Goal: Task Accomplishment & Management: Complete application form

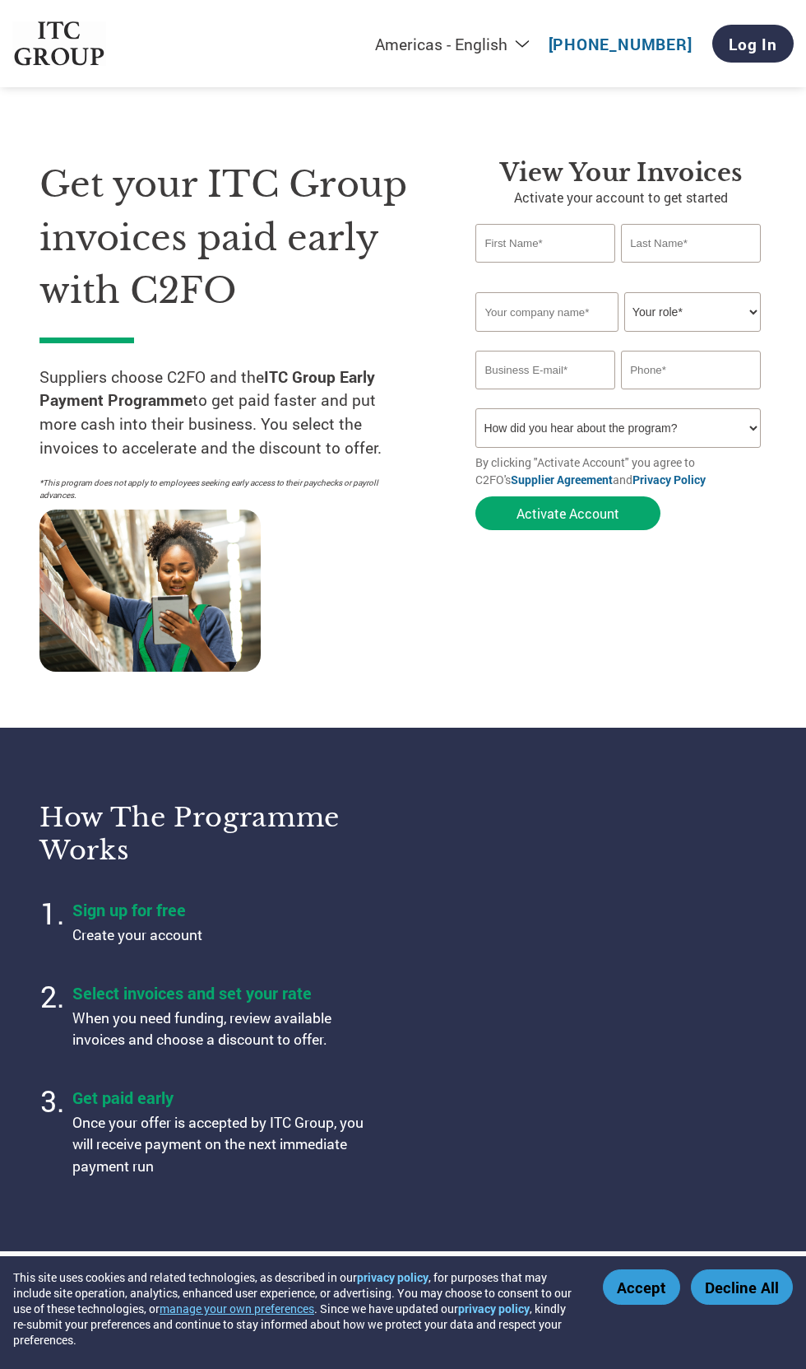
select select "en-[GEOGRAPHIC_DATA]"
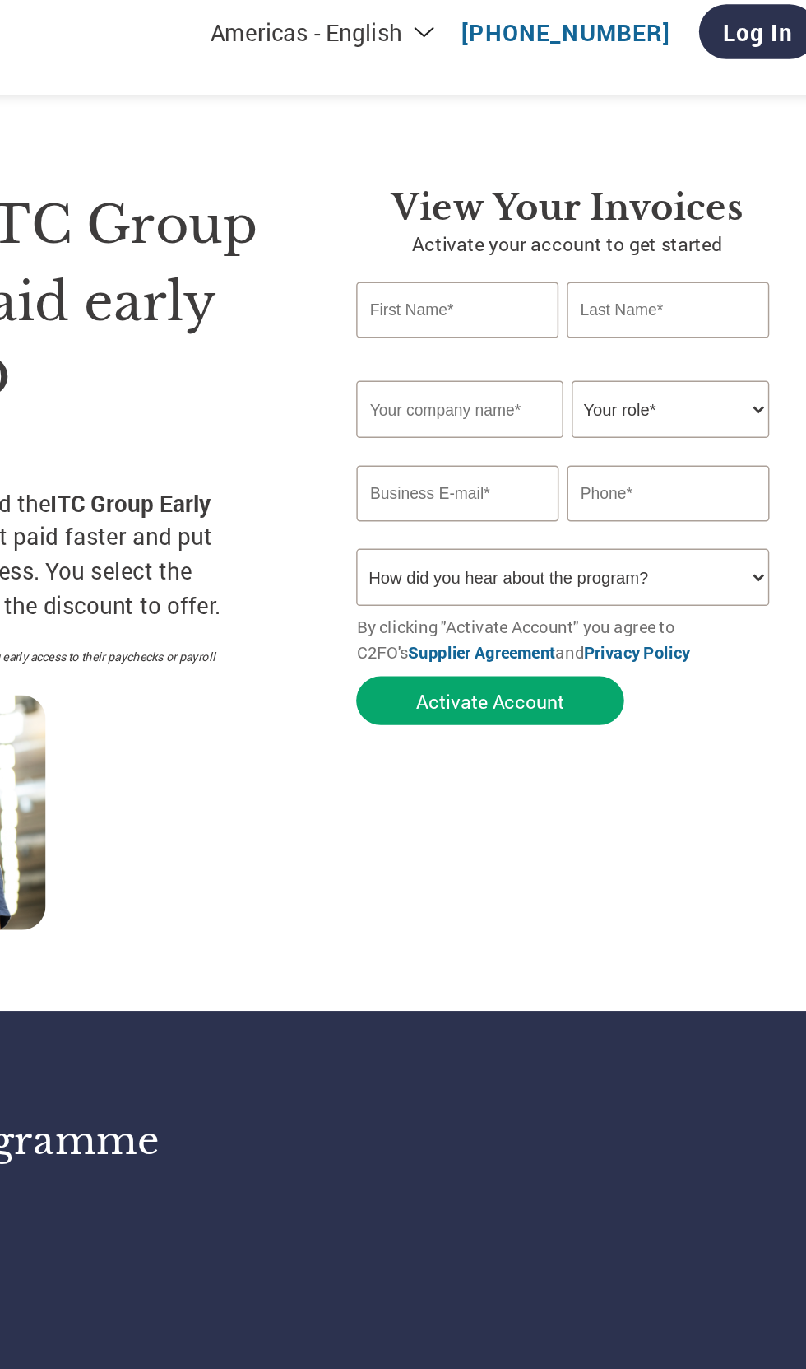
click at [527, 236] on input "text" at bounding box center [546, 235] width 140 height 39
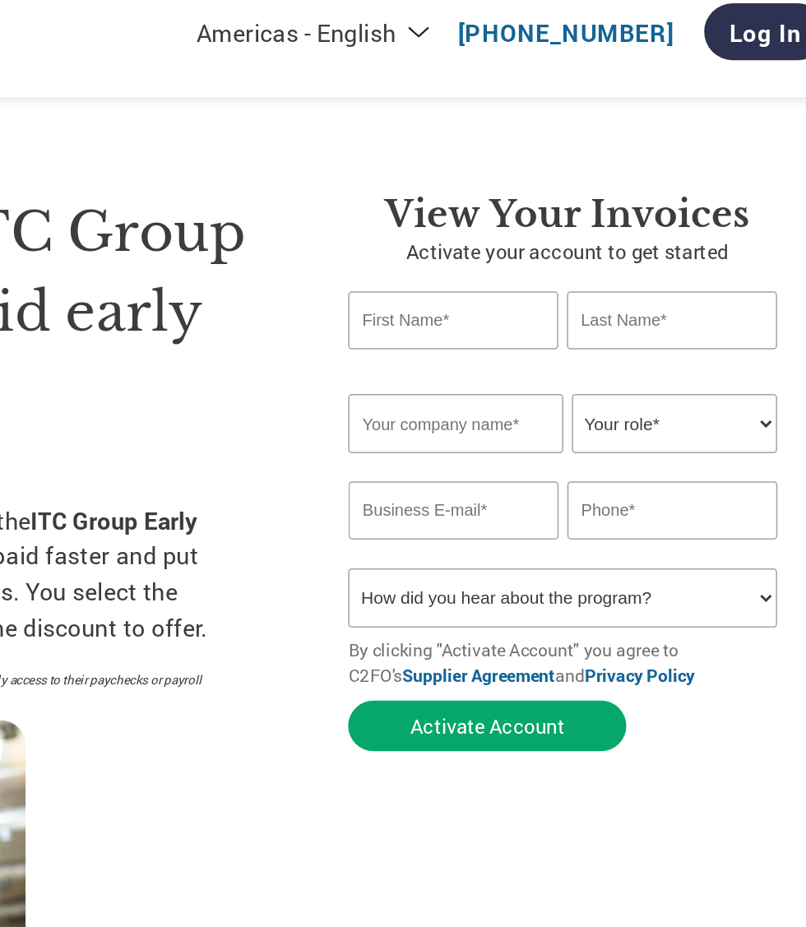
scroll to position [7, 0]
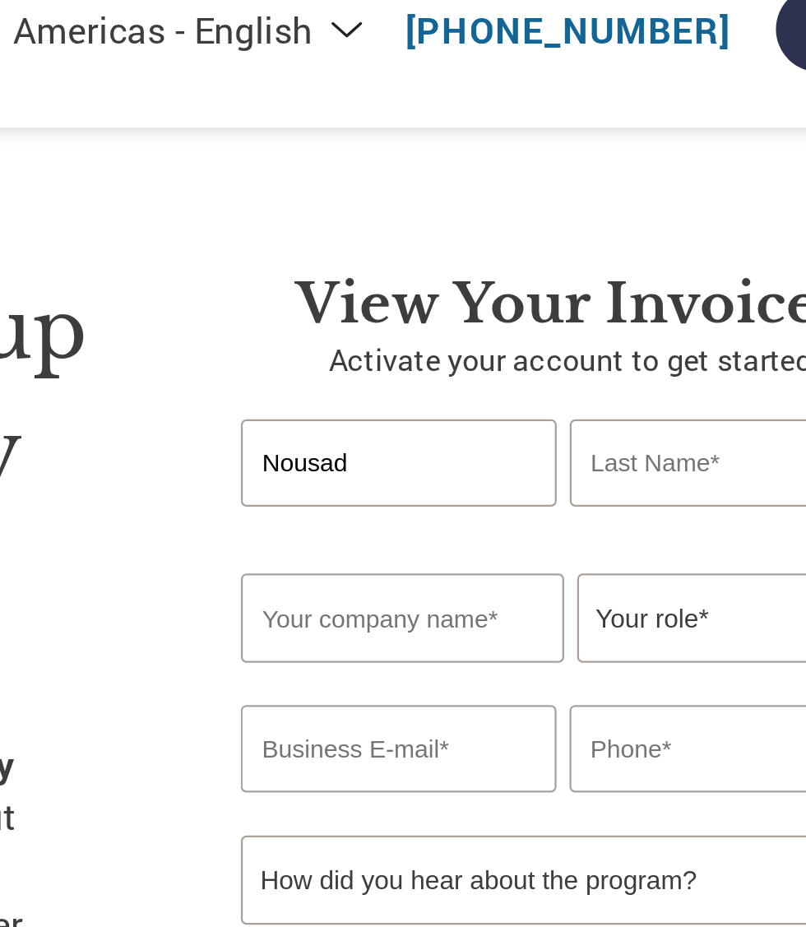
type input "Nousad"
click at [648, 235] on input "text" at bounding box center [691, 235] width 140 height 39
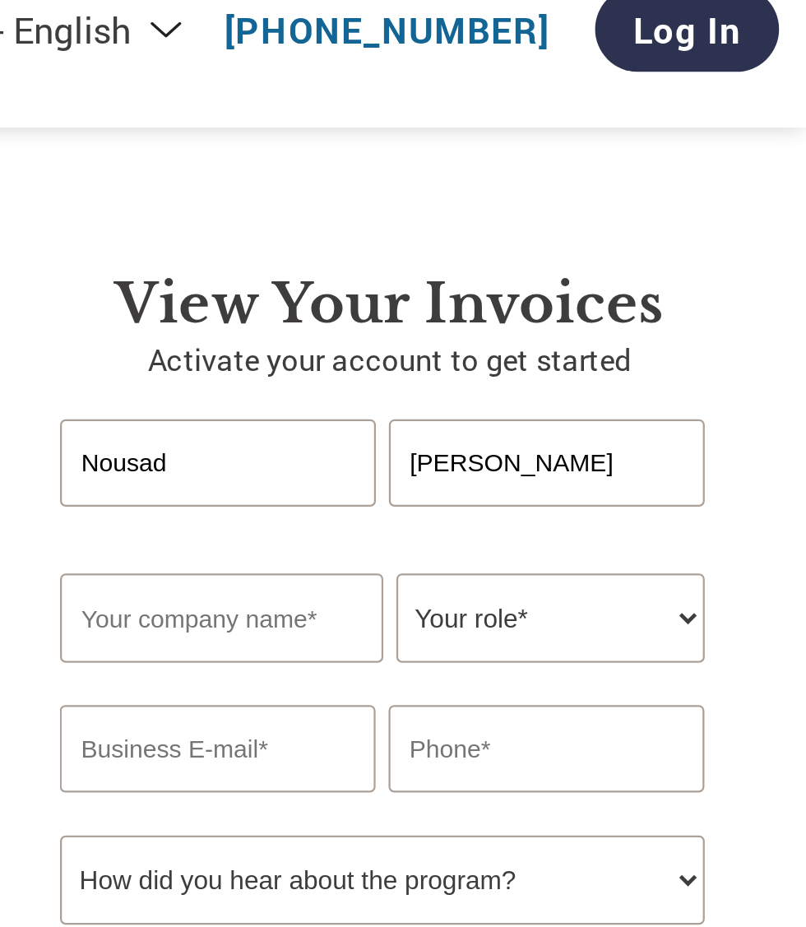
type input "[PERSON_NAME]"
click at [515, 301] on input "text" at bounding box center [547, 305] width 142 height 40
type input "ITC Limited"
click at [676, 309] on select "Your role* CFO Controller Credit Manager Finance Director Treasurer CEO Preside…" at bounding box center [693, 305] width 137 height 40
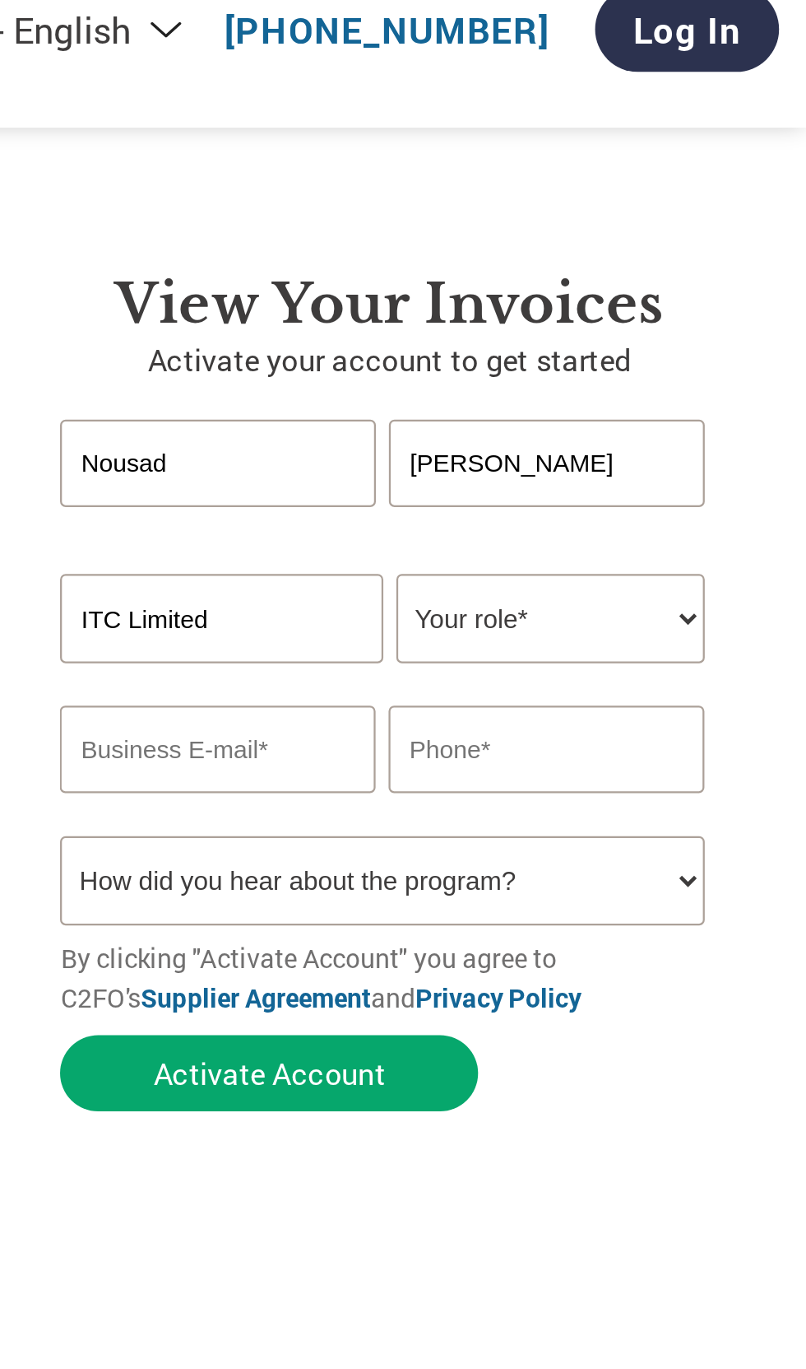
select select "OWNER_FOUNDER"
click at [546, 310] on input "ITC Limited" at bounding box center [547, 305] width 142 height 40
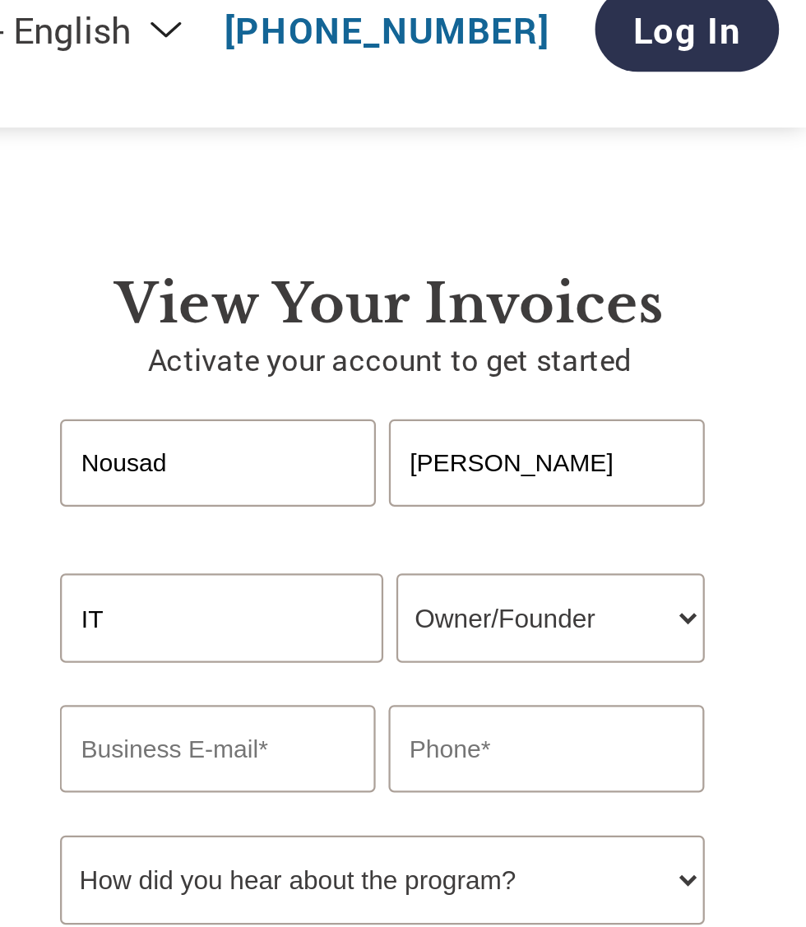
type input "I"
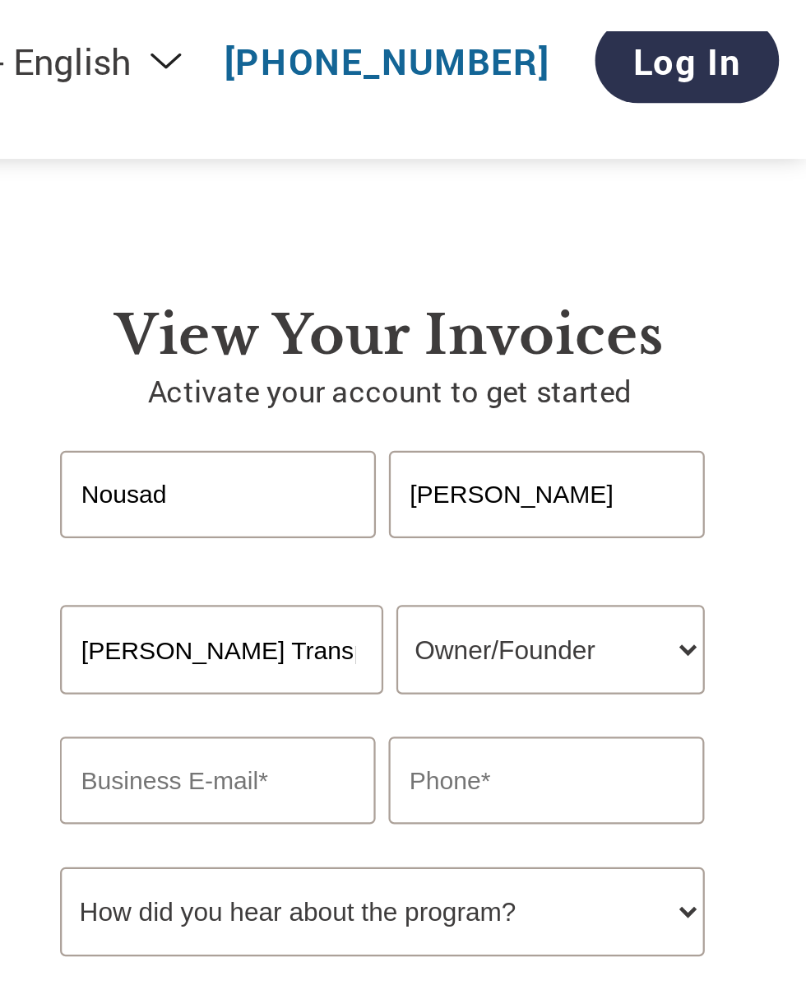
scroll to position [0, 4]
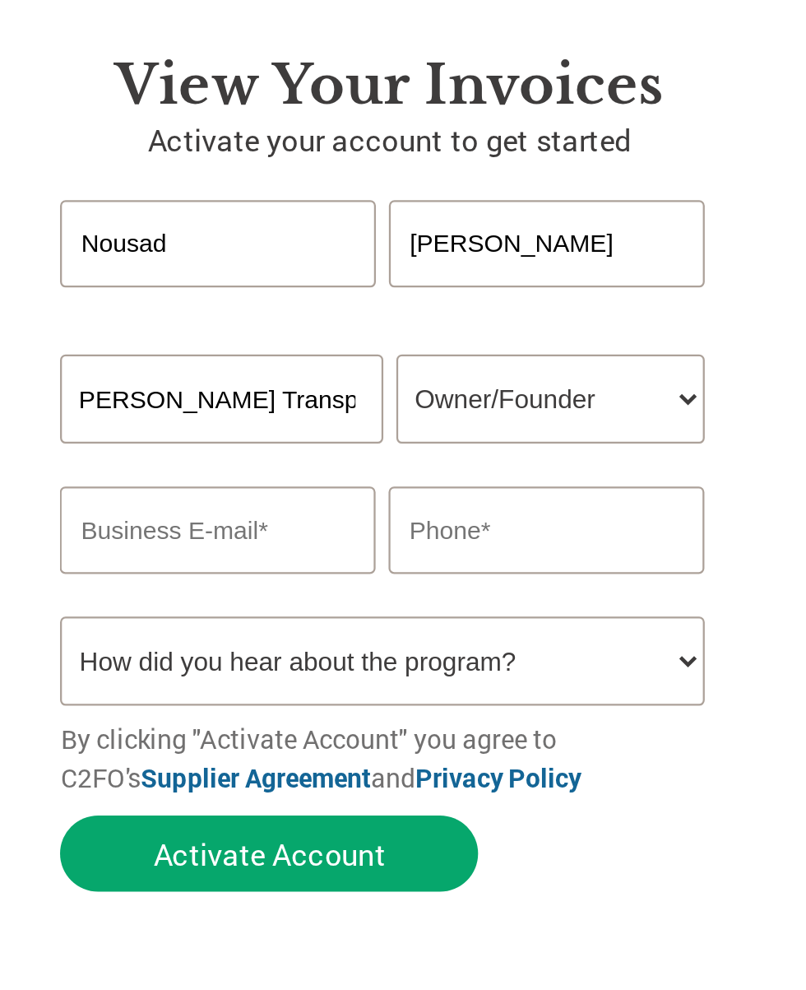
type input "[PERSON_NAME] Transport"
click at [527, 363] on input "email" at bounding box center [546, 362] width 140 height 39
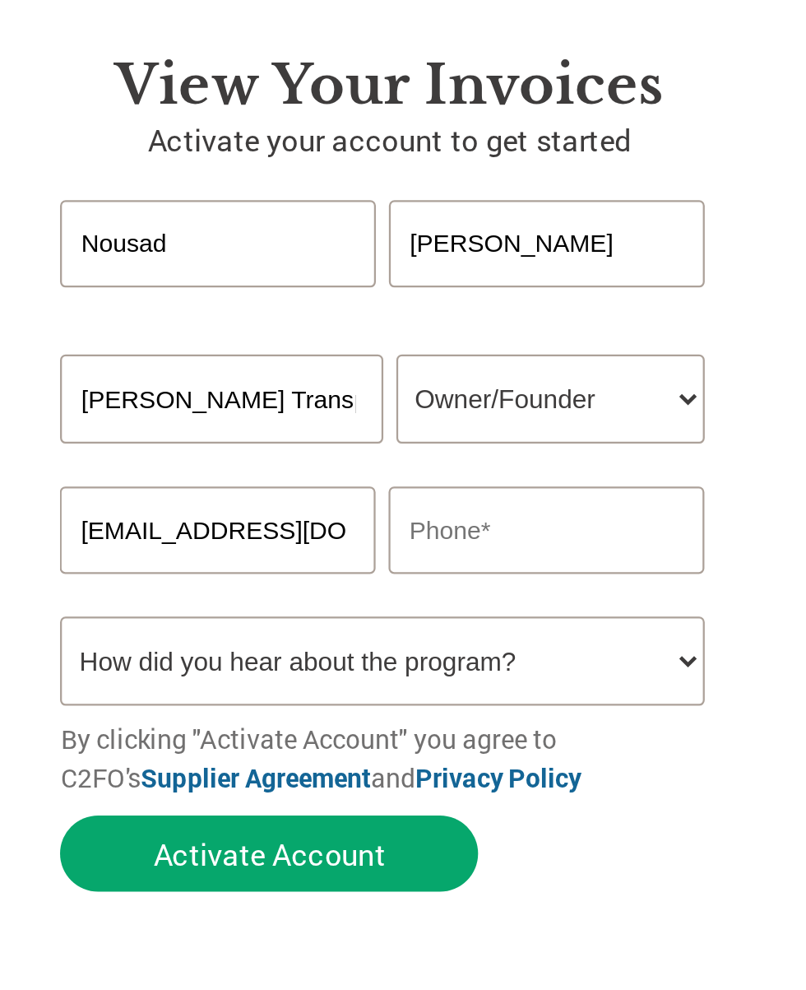
scroll to position [0, 27]
type input "[EMAIL_ADDRESS][DOMAIN_NAME]"
click at [658, 369] on input "text" at bounding box center [691, 362] width 140 height 39
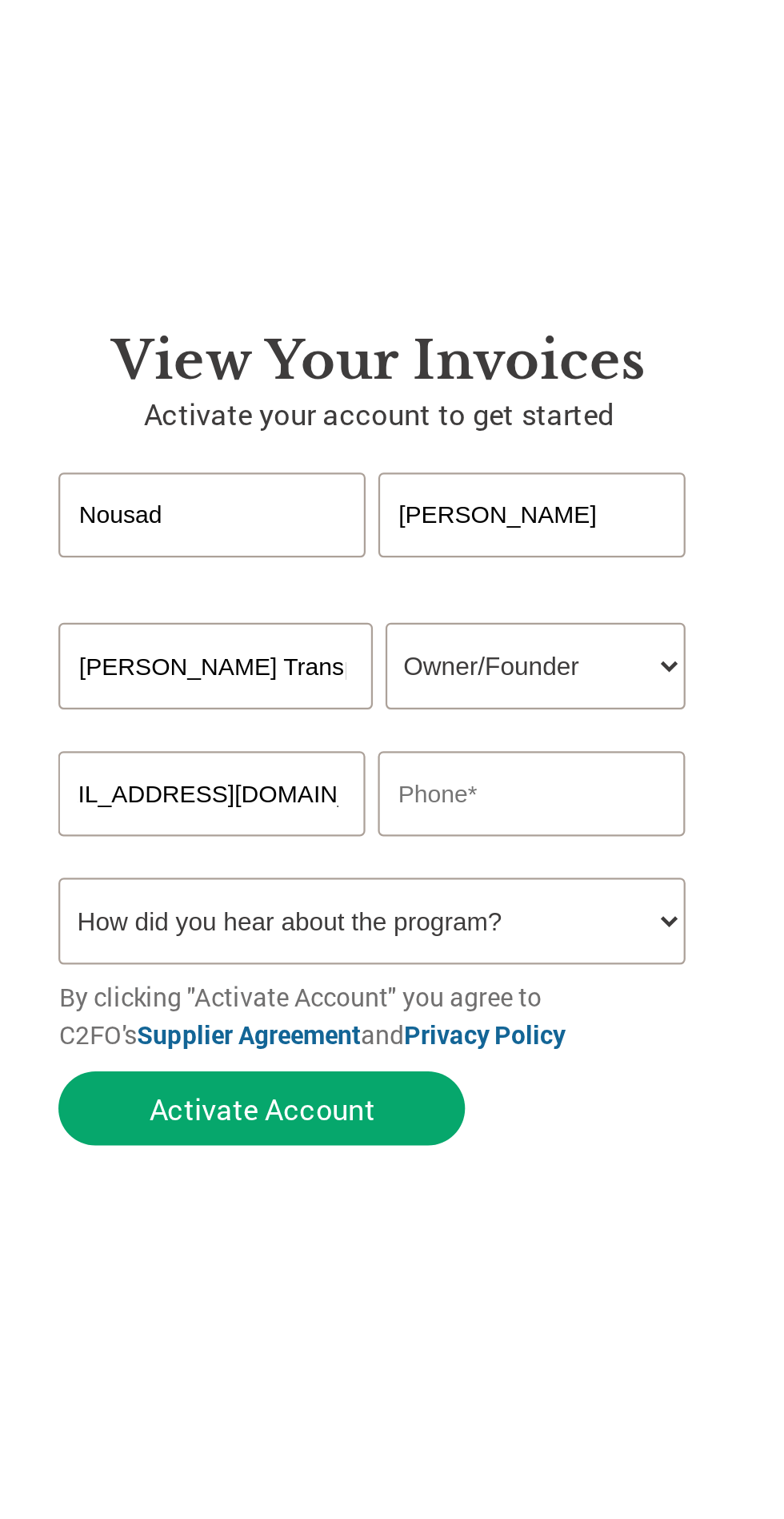
scroll to position [0, 0]
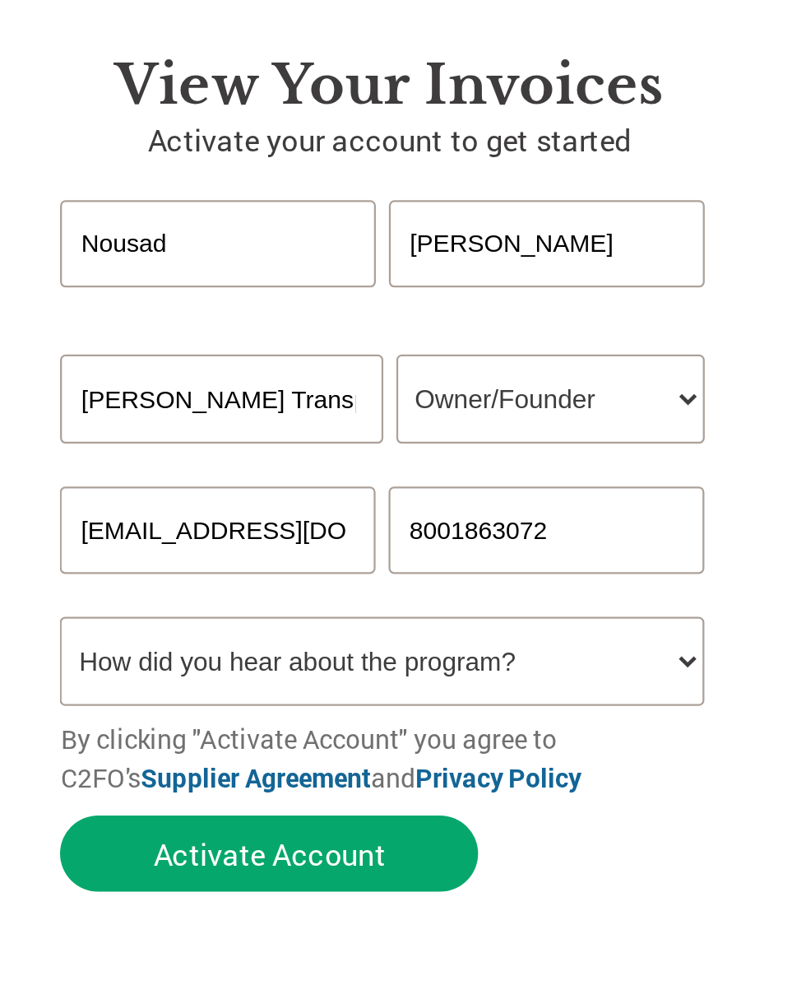
type input "8001863072"
click at [523, 419] on select "How did you hear about the program? Received a letter Email Social Media Online…" at bounding box center [619, 421] width 286 height 40
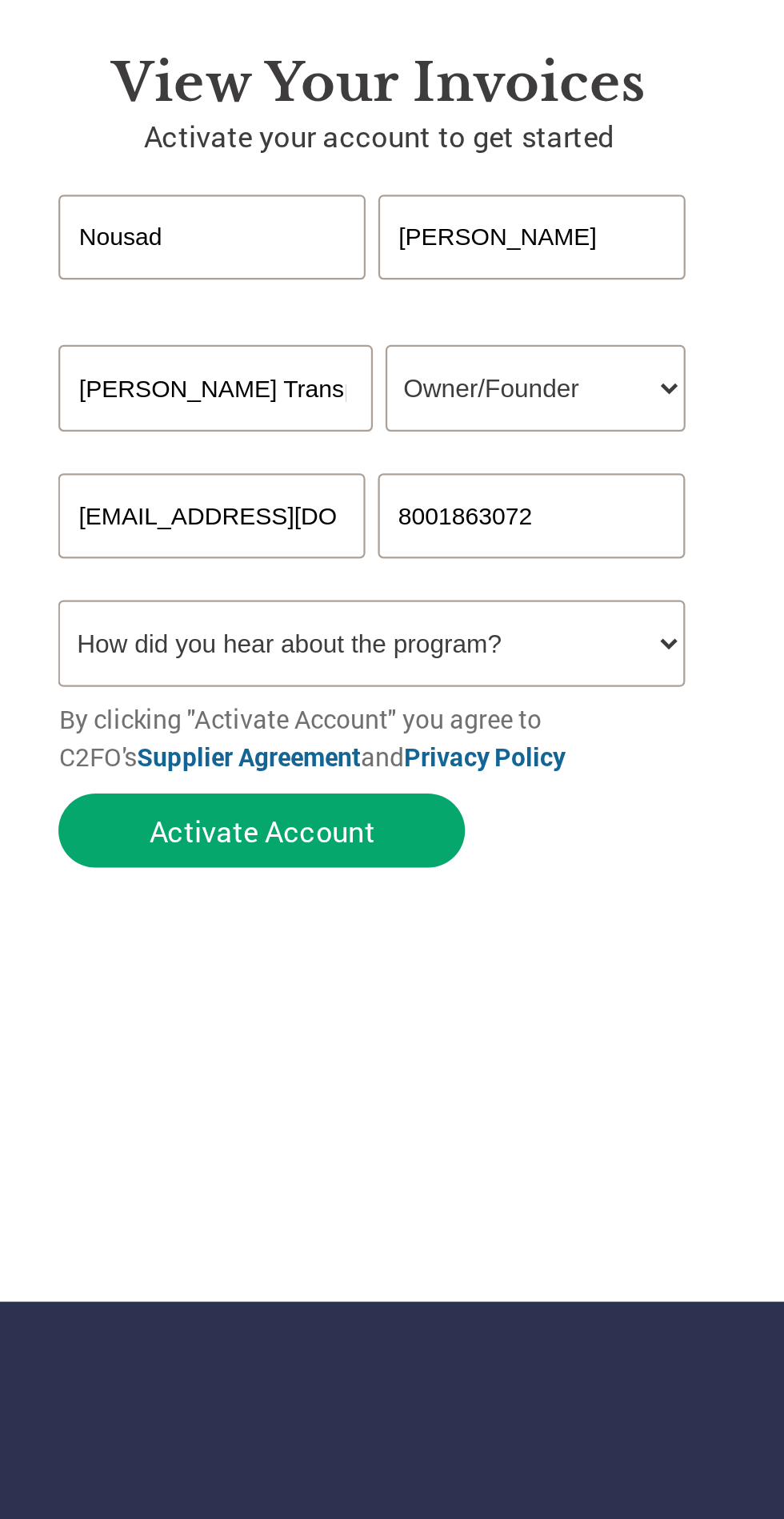
select select "Email"
click at [545, 495] on button "Activate Account" at bounding box center [552, 492] width 180 height 33
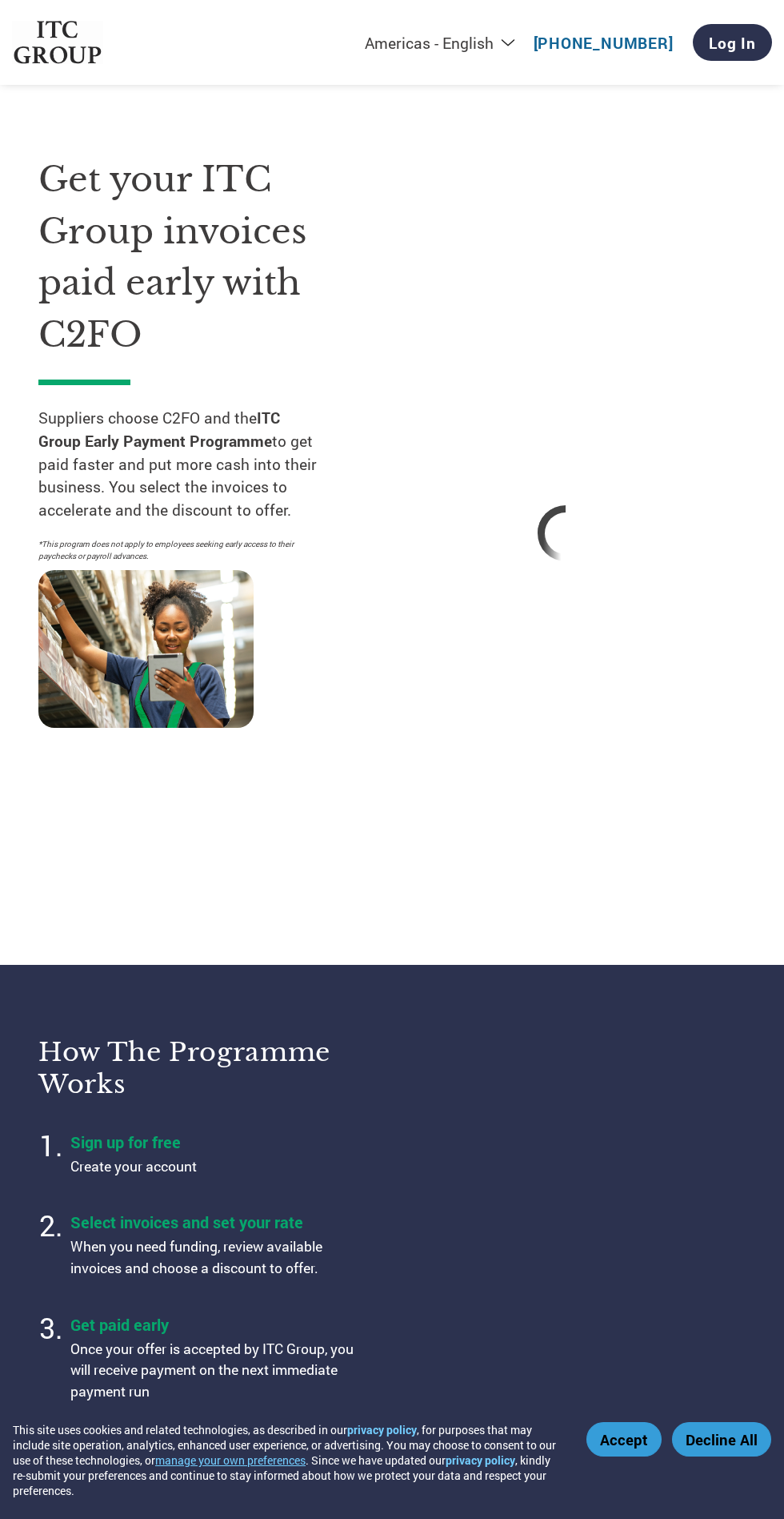
select select "en-[GEOGRAPHIC_DATA]"
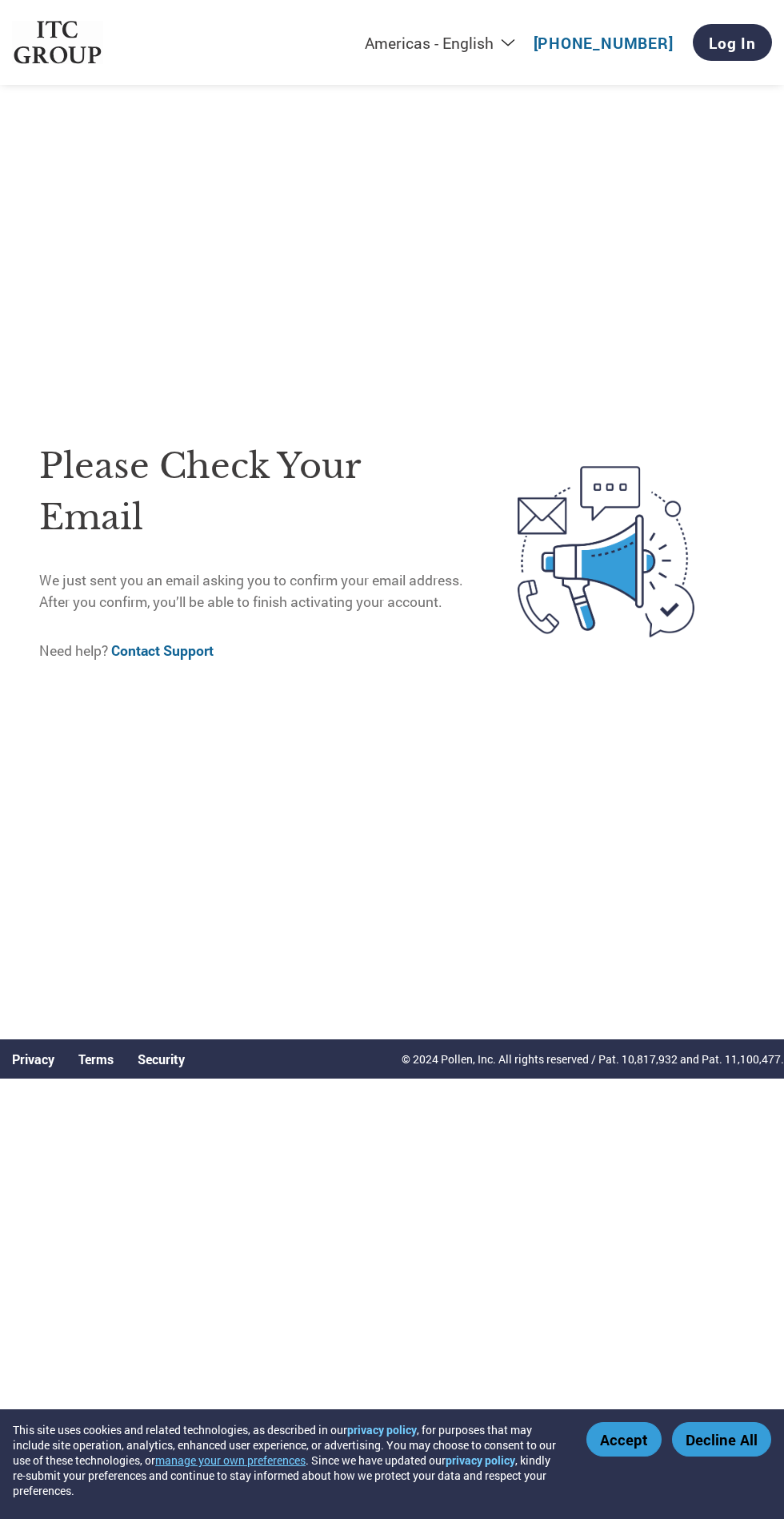
scroll to position [644, 0]
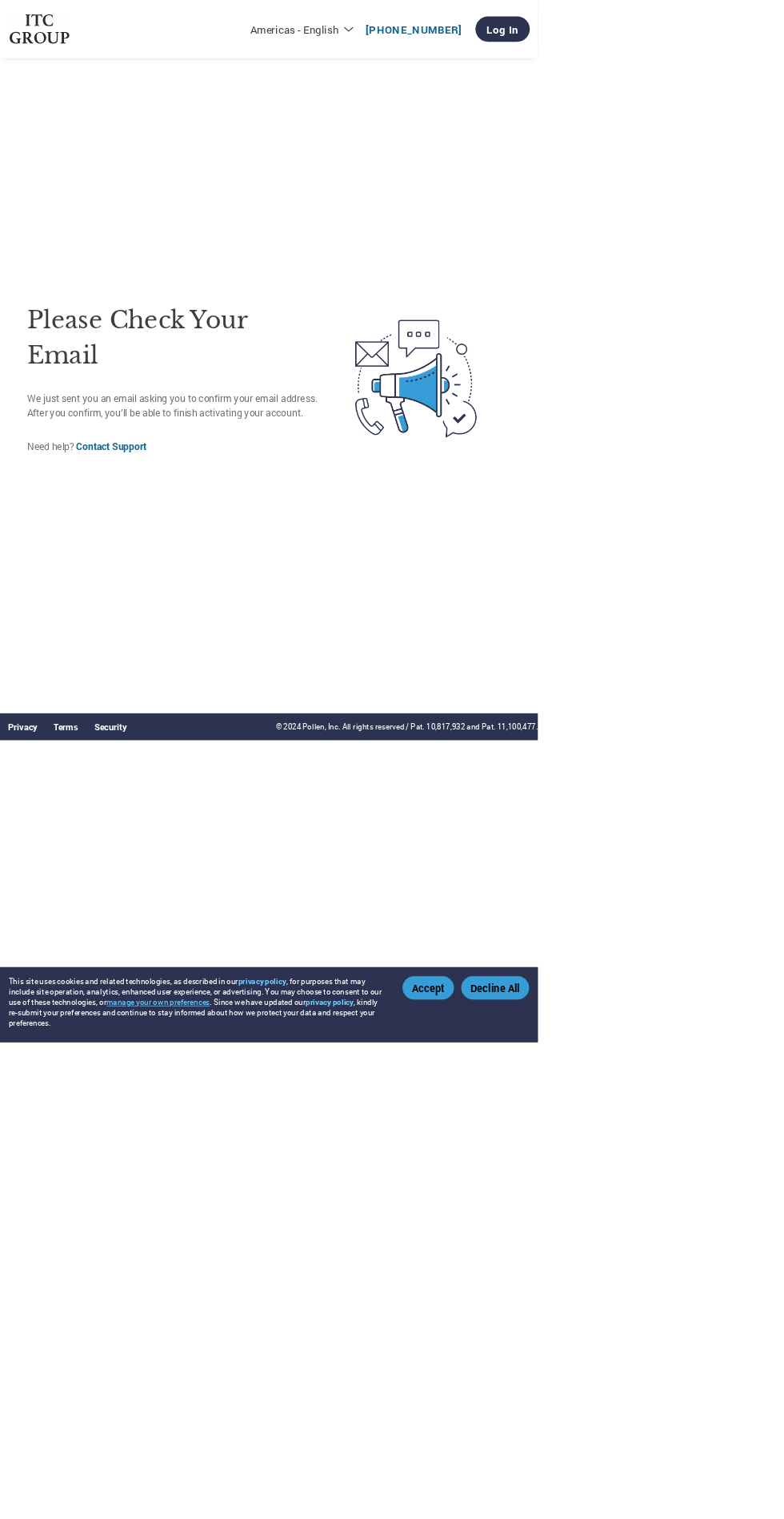
select select "en-[GEOGRAPHIC_DATA]"
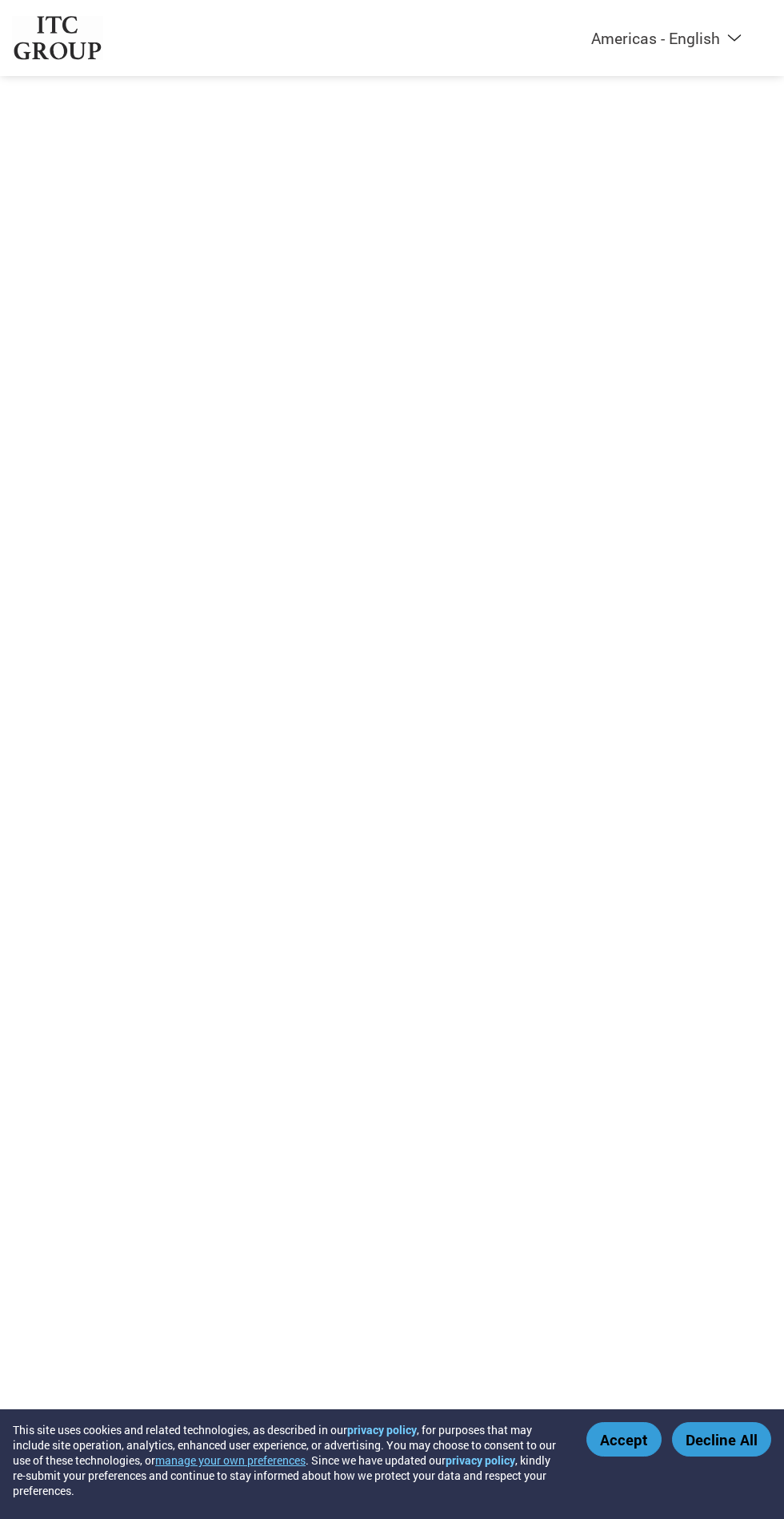
select select "en-[GEOGRAPHIC_DATA]"
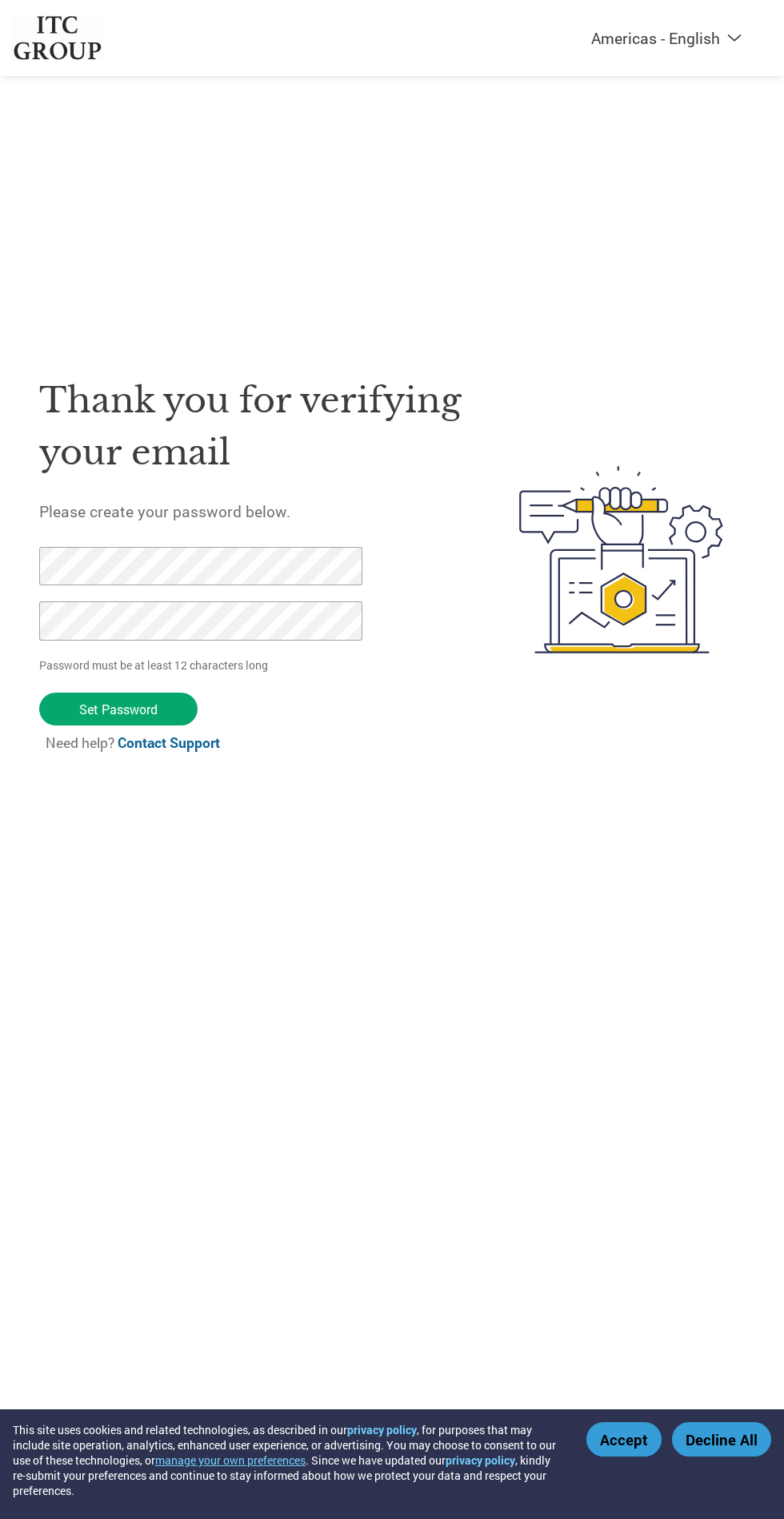
click at [625, 1445] on button "Accept" at bounding box center [624, 1439] width 75 height 34
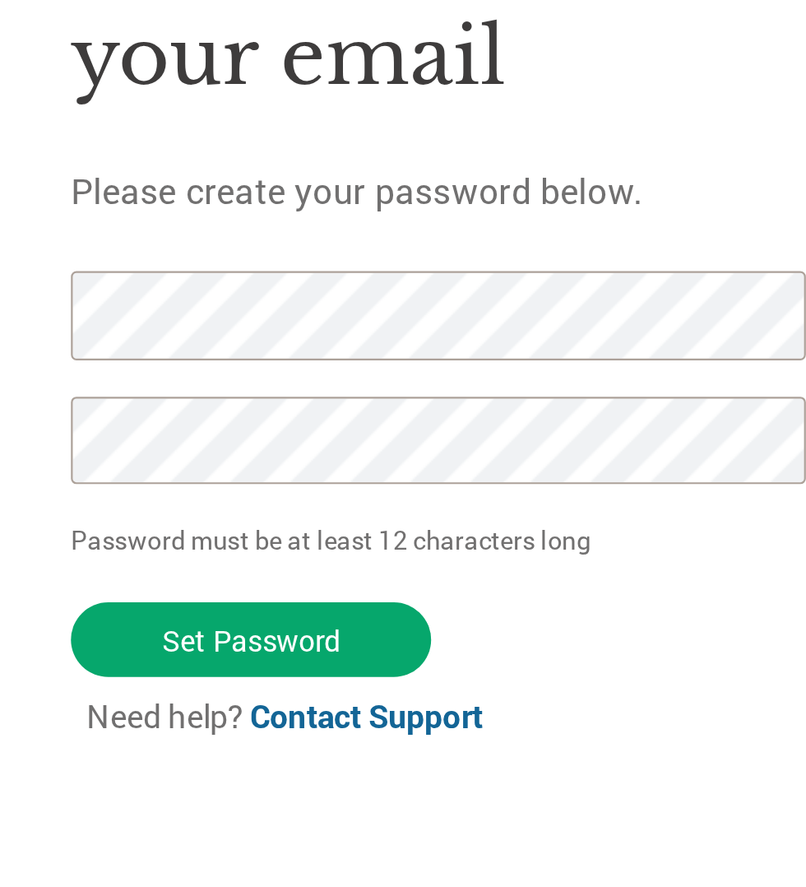
click at [116, 543] on input "Set Password" at bounding box center [121, 526] width 163 height 34
